Goal: Obtain resource: Download file/media

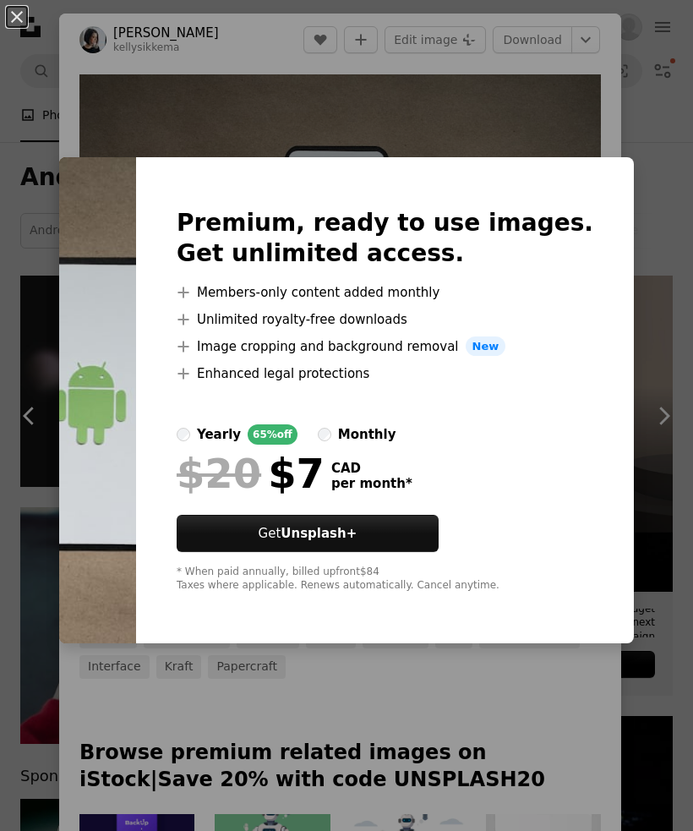
scroll to position [1284, 0]
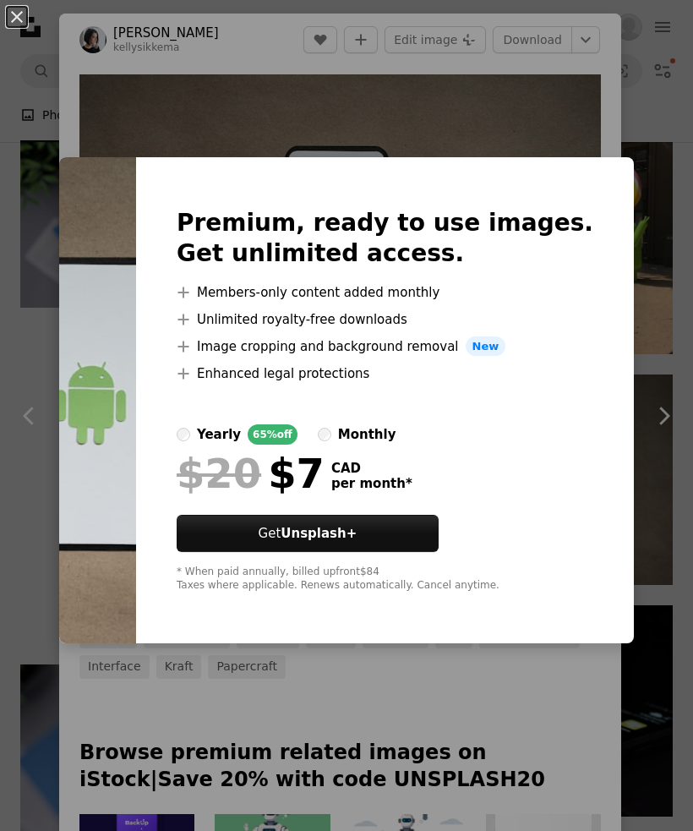
click at [386, 53] on div "An X shape Premium, ready to use images. Get unlimited access. A plus sign Memb…" at bounding box center [346, 415] width 693 height 831
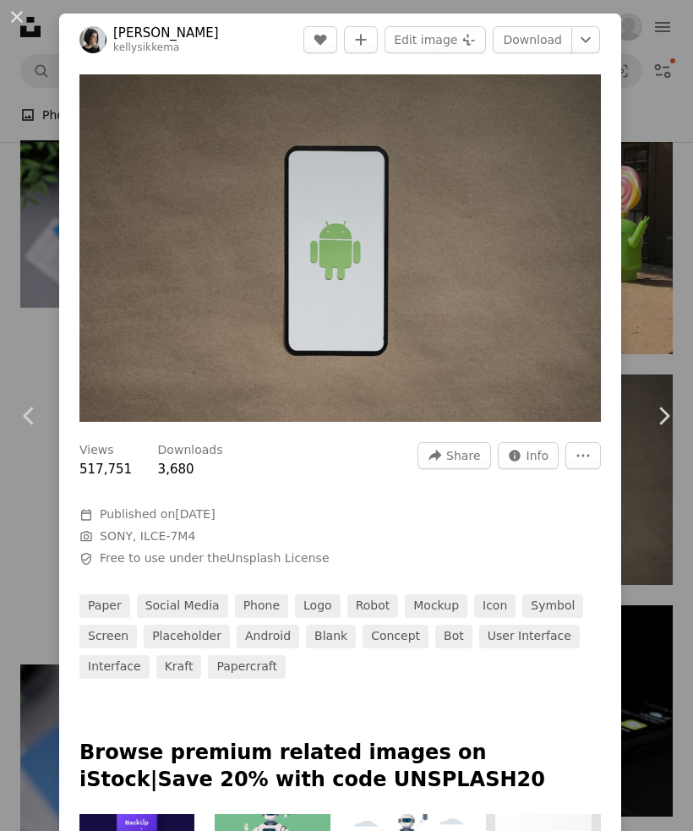
click at [378, 45] on button "A plus sign" at bounding box center [361, 39] width 34 height 27
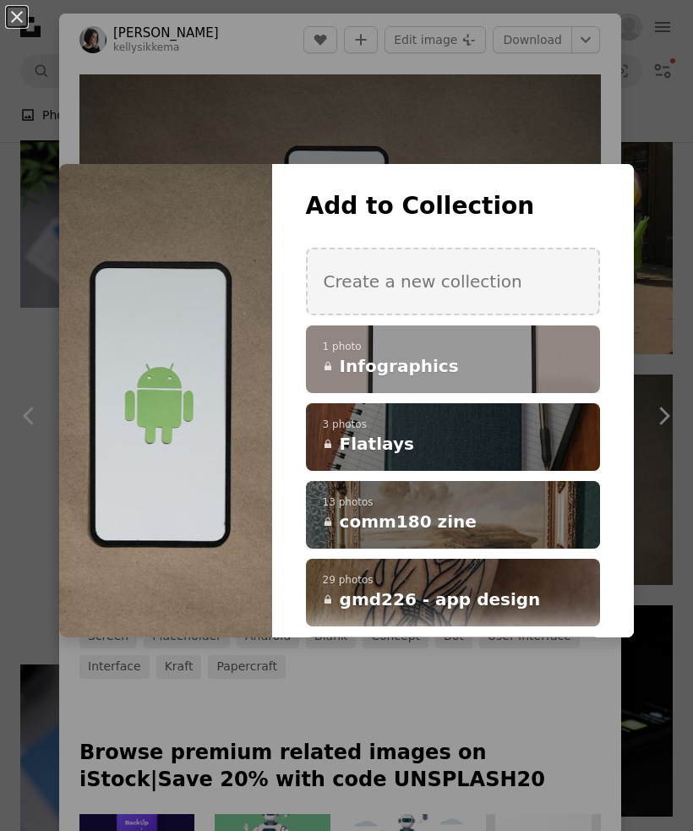
click at [413, 354] on p "1 photo" at bounding box center [453, 348] width 260 height 14
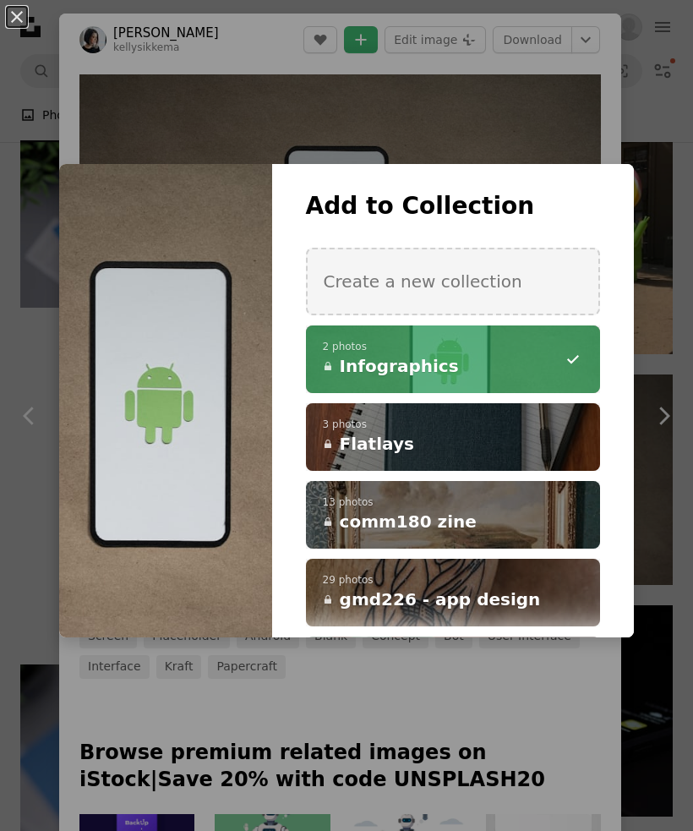
click at [655, 157] on div "An X shape Add to Collection Create a new collection A checkmark A minus sign 2…" at bounding box center [346, 415] width 693 height 831
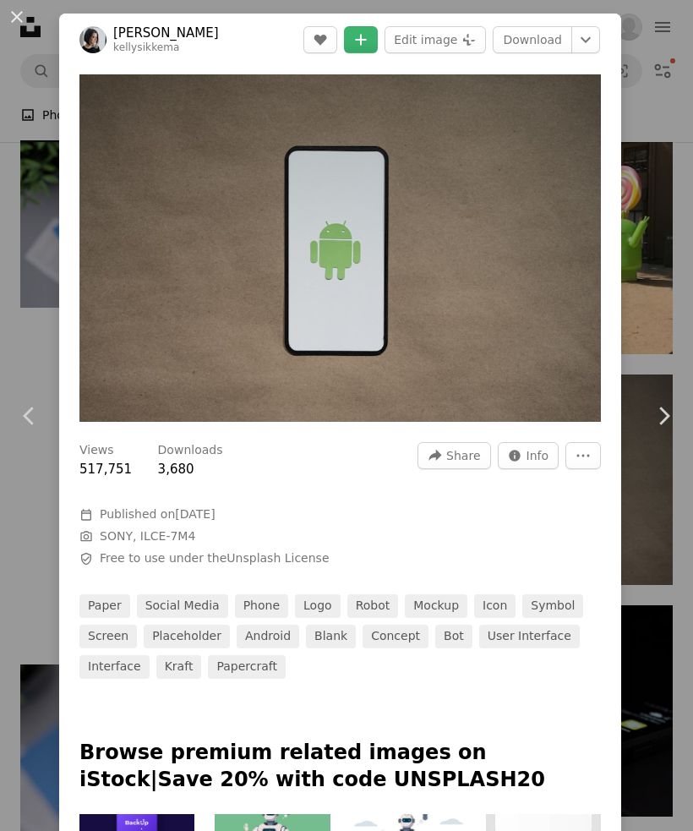
click at [668, 123] on div "An X shape Chevron left Chevron right [PERSON_NAME] kellysikkema A heart A plus…" at bounding box center [346, 415] width 693 height 831
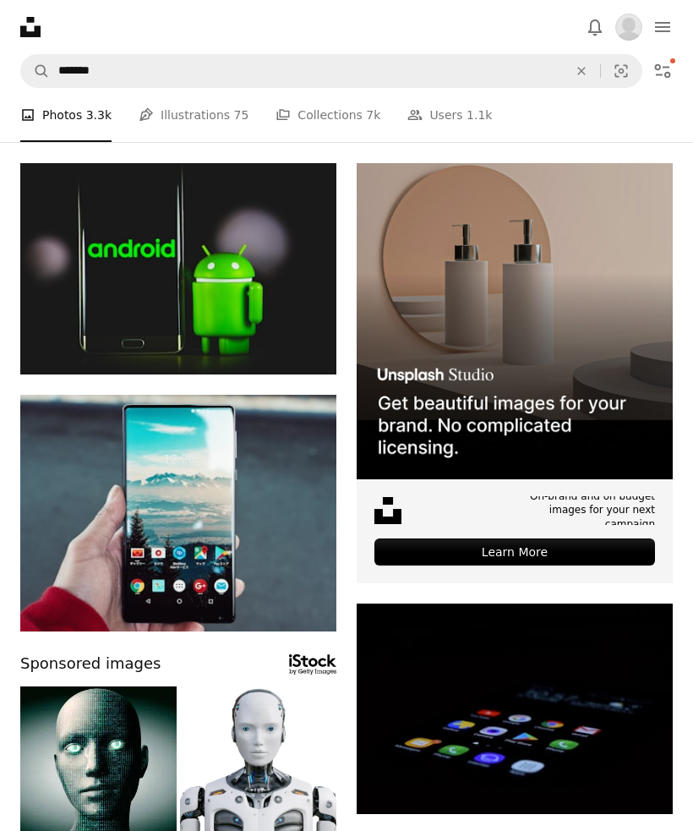
scroll to position [112, 0]
